Goal: Communication & Community: Answer question/provide support

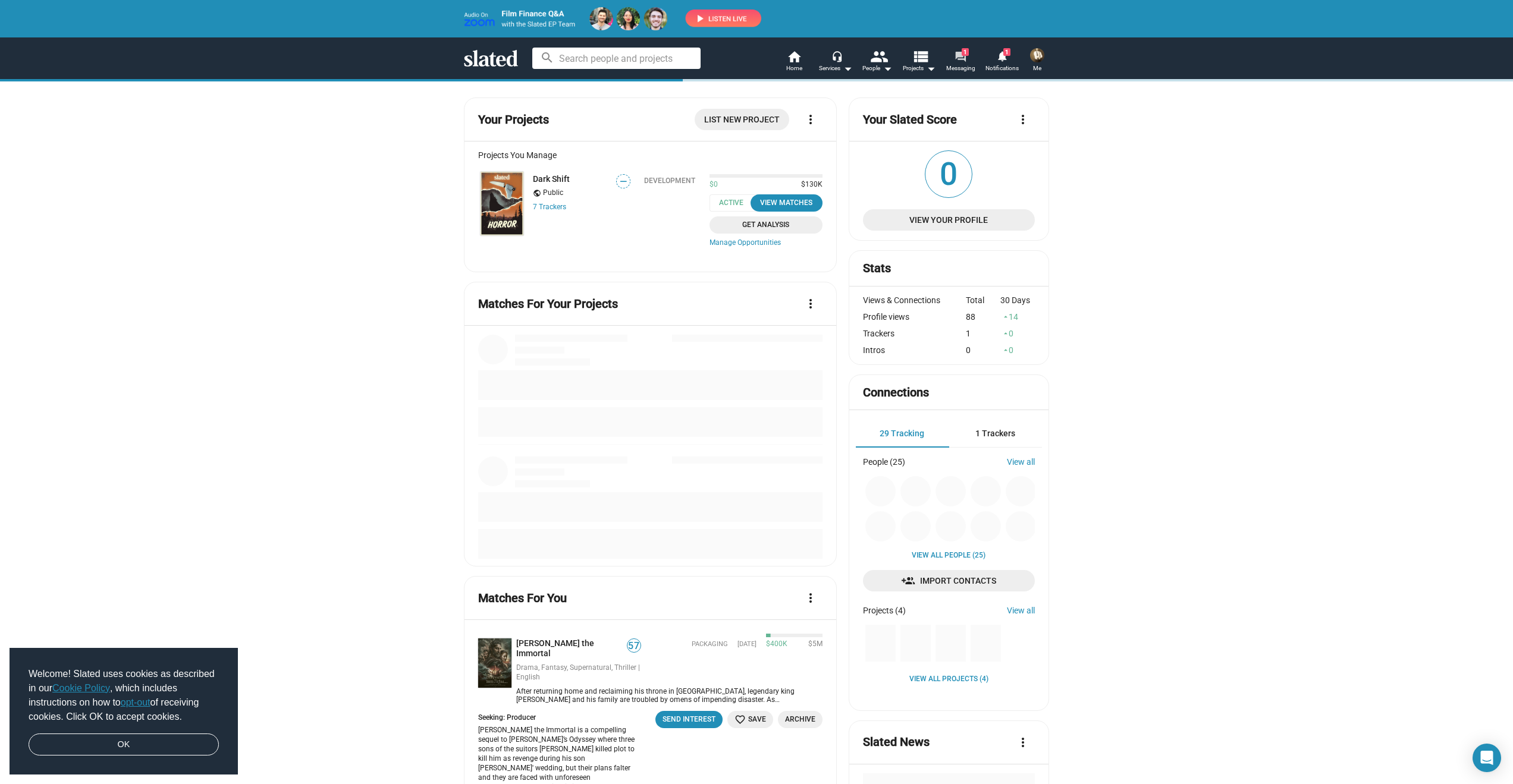
click at [959, 56] on mat-icon "forum" at bounding box center [960, 57] width 11 height 11
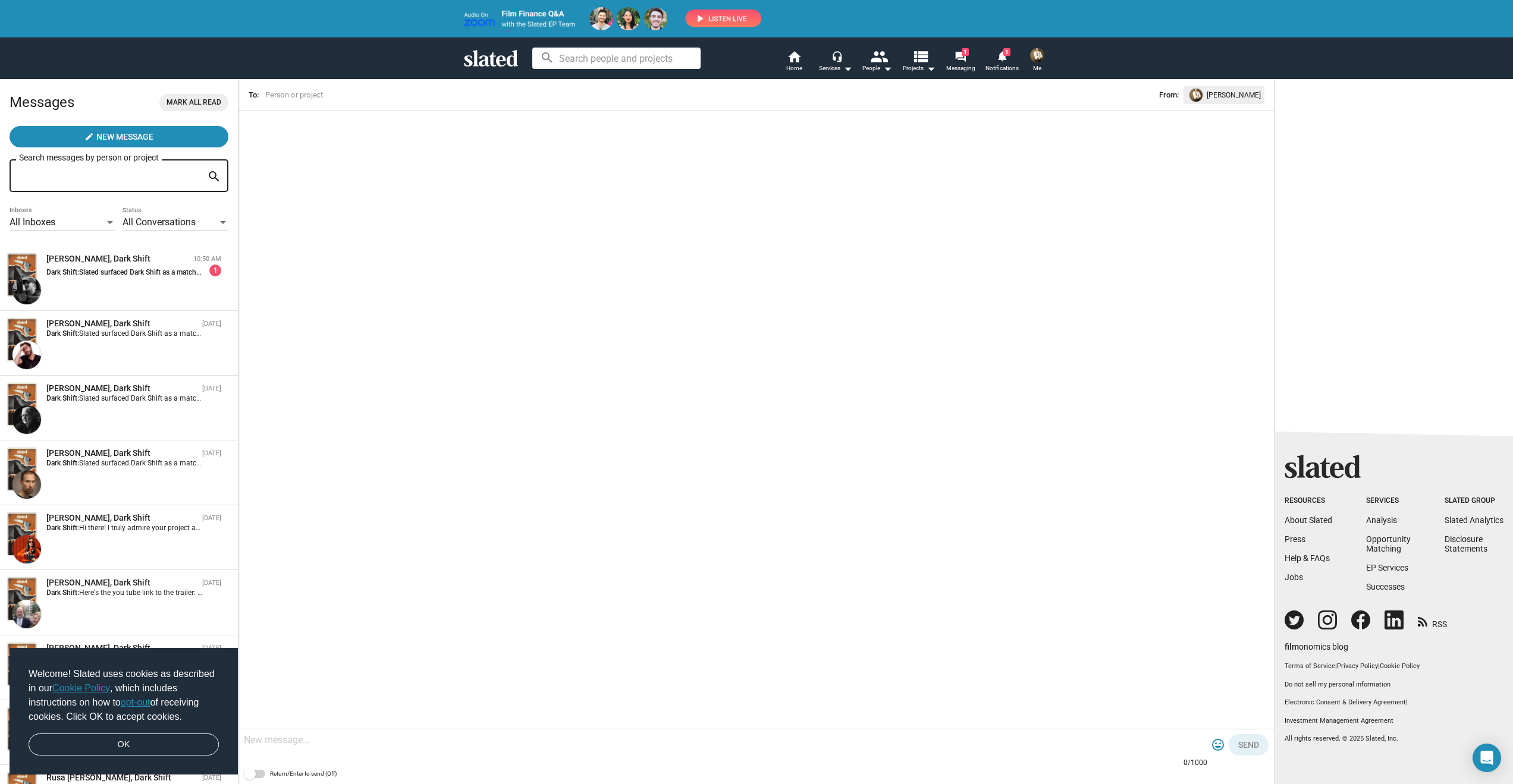
click at [734, 19] on img at bounding box center [613, 19] width 297 height 23
click at [961, 57] on mat-icon "forum" at bounding box center [960, 57] width 11 height 11
click at [128, 275] on span "Slated surfaced Dark Shift as a match for my Director of Photography interest. …" at bounding box center [352, 272] width 547 height 8
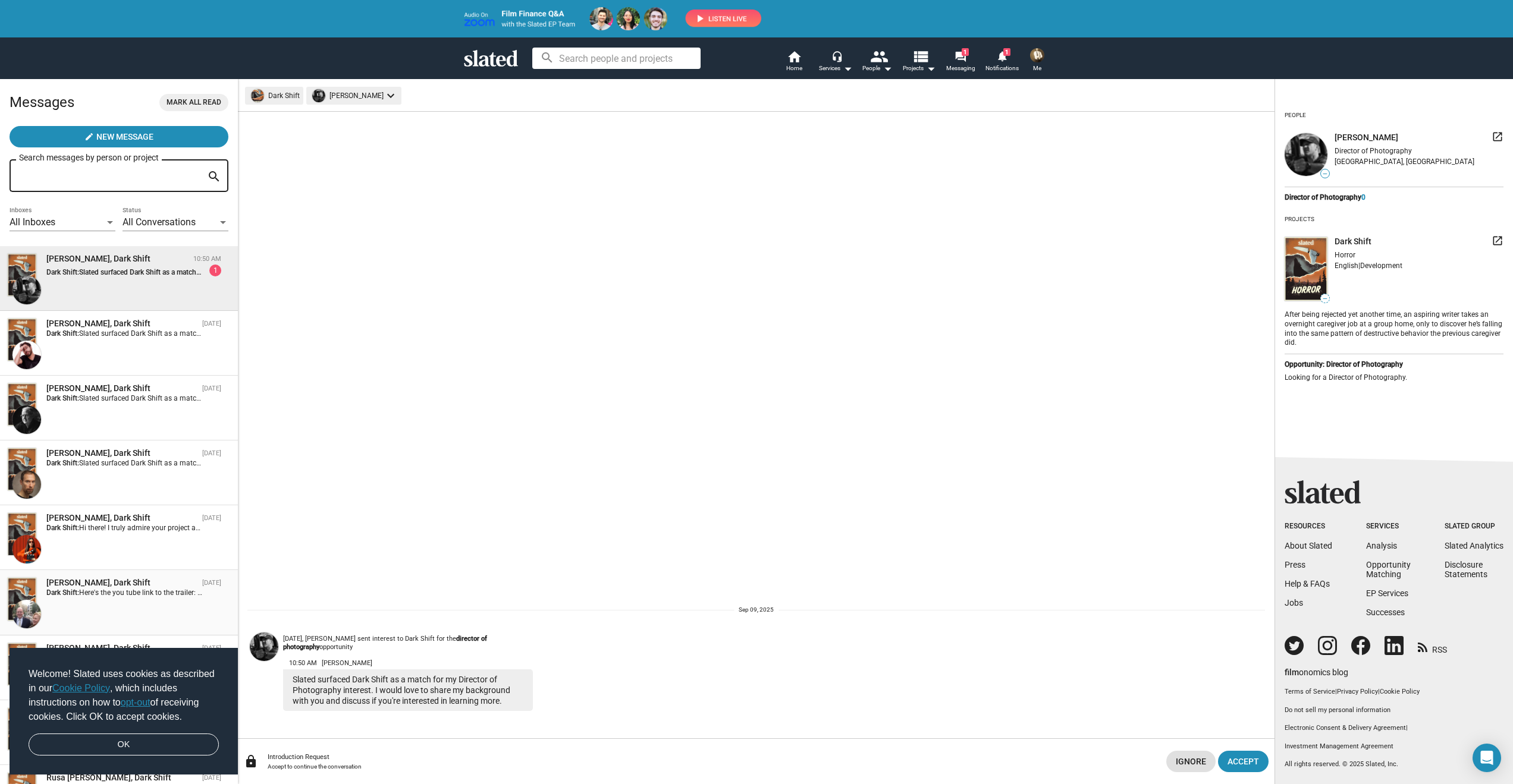
click at [91, 590] on span "Here's the you tube link to the trailer: [URL][DOMAIN_NAME]" at bounding box center [173, 592] width 189 height 8
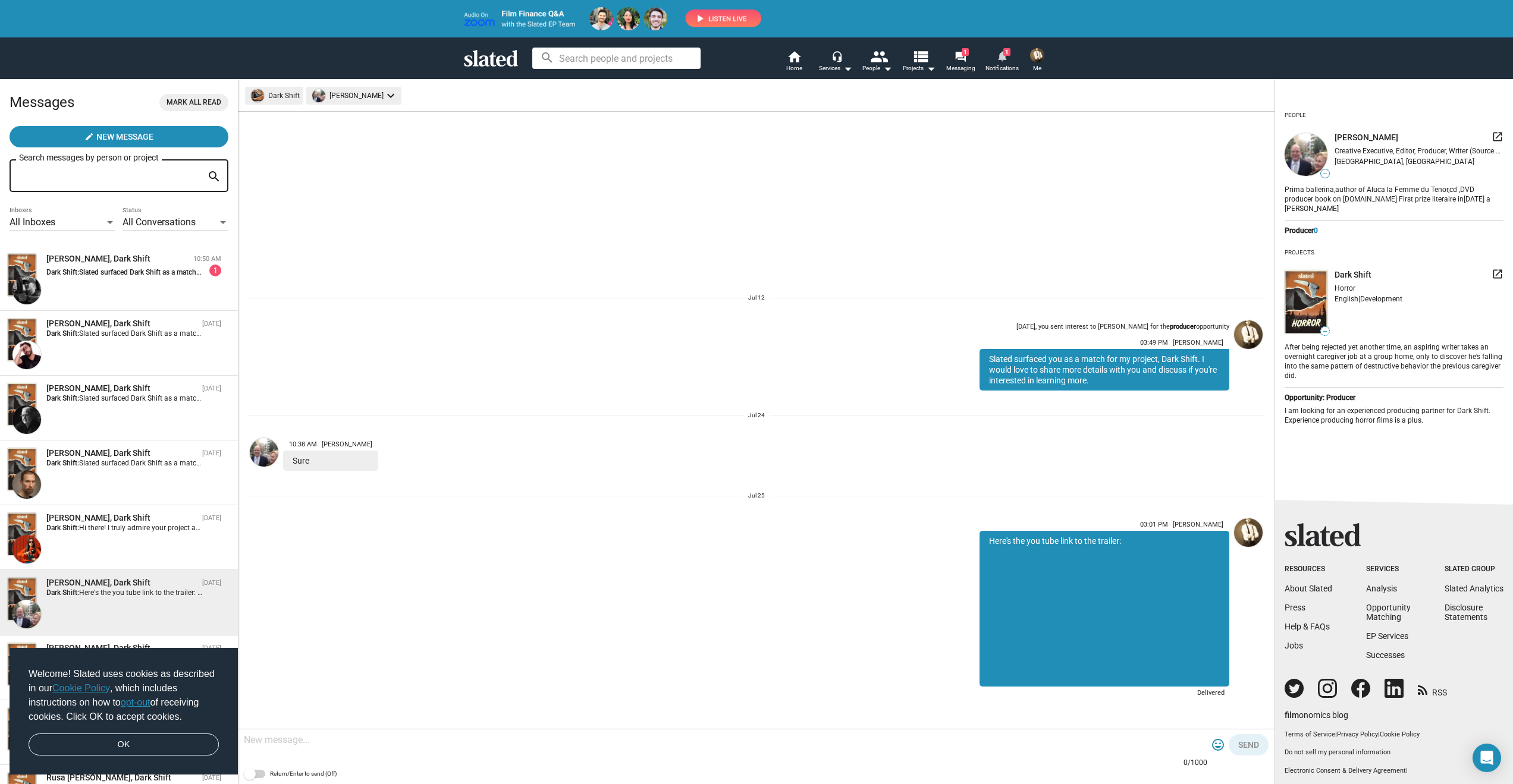
click at [1011, 57] on link "notifications 1 Notifications" at bounding box center [1001, 62] width 41 height 26
